Goal: Ask a question

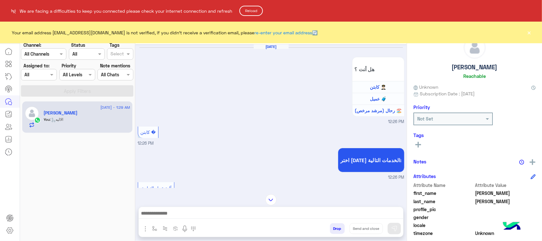
scroll to position [101, 0]
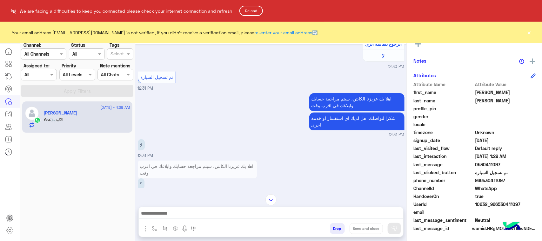
click at [246, 7] on button "Reload" at bounding box center [250, 11] width 23 height 10
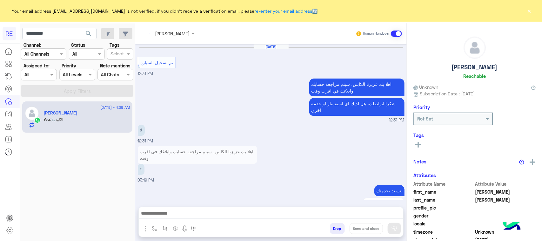
scroll to position [855, 0]
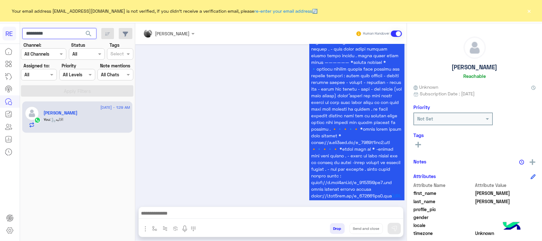
click at [55, 32] on input "*********" at bounding box center [59, 33] width 74 height 11
click at [92, 30] on span "search" at bounding box center [89, 34] width 8 height 8
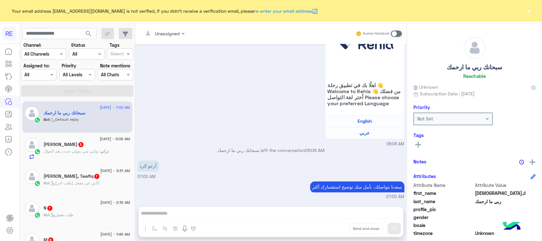
click at [102, 140] on span "4 September - 6:06 AM" at bounding box center [115, 139] width 30 height 6
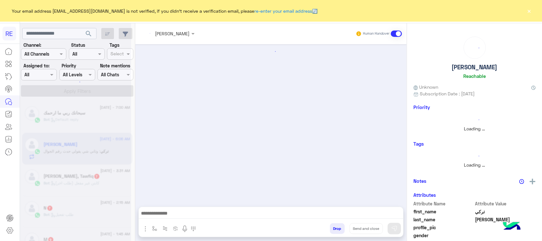
scroll to position [633, 0]
